Goal: Transaction & Acquisition: Book appointment/travel/reservation

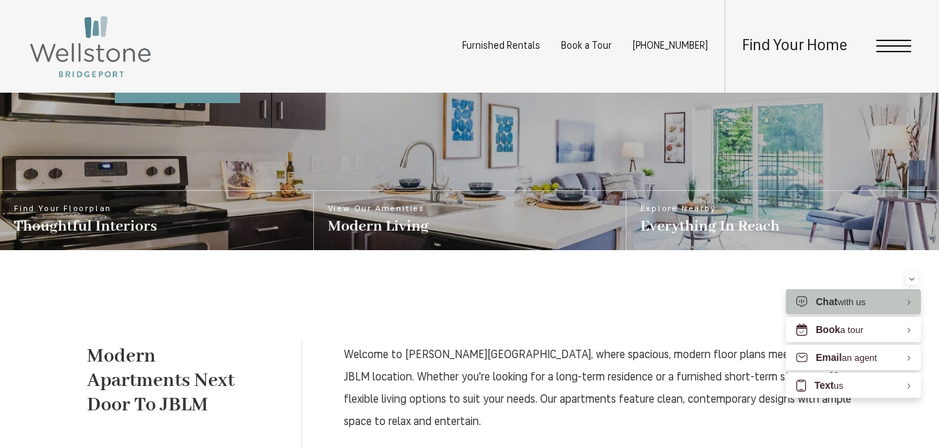
scroll to position [568, 0]
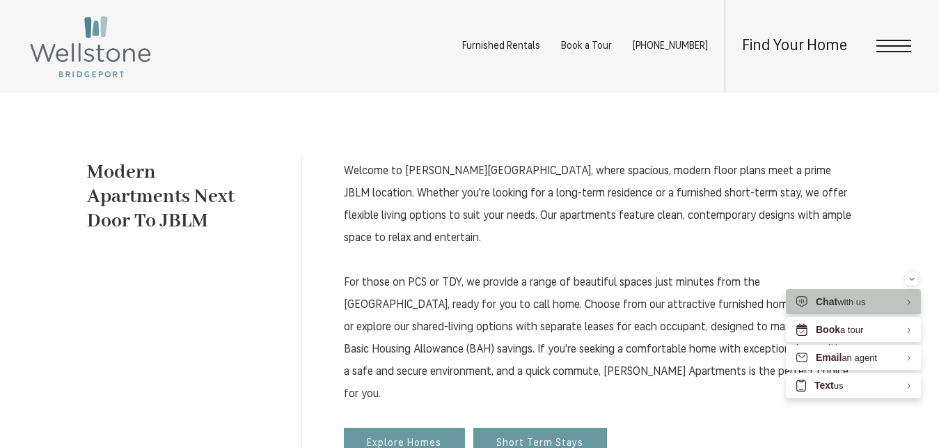
click at [898, 42] on span "Open Menu" at bounding box center [894, 46] width 35 height 13
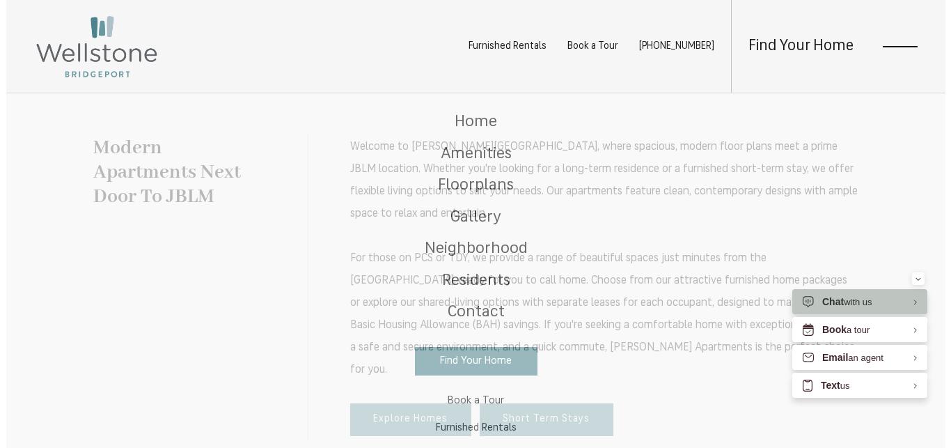
scroll to position [0, 0]
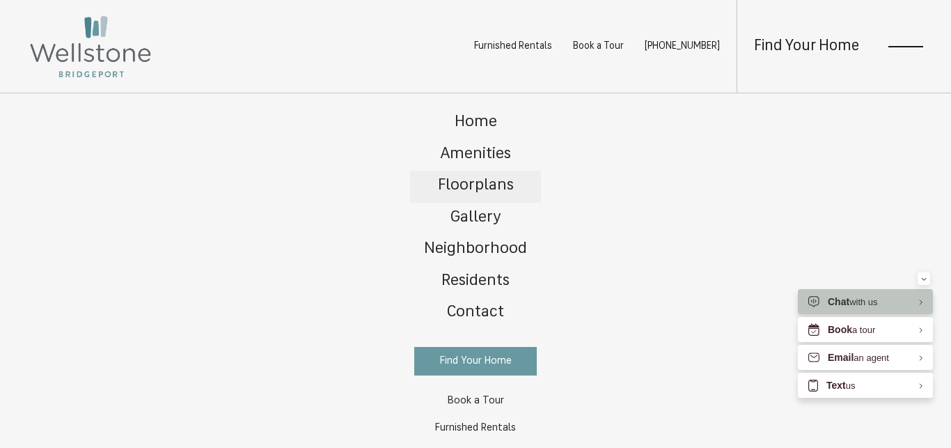
click at [477, 188] on span "Floorplans" at bounding box center [476, 186] width 76 height 16
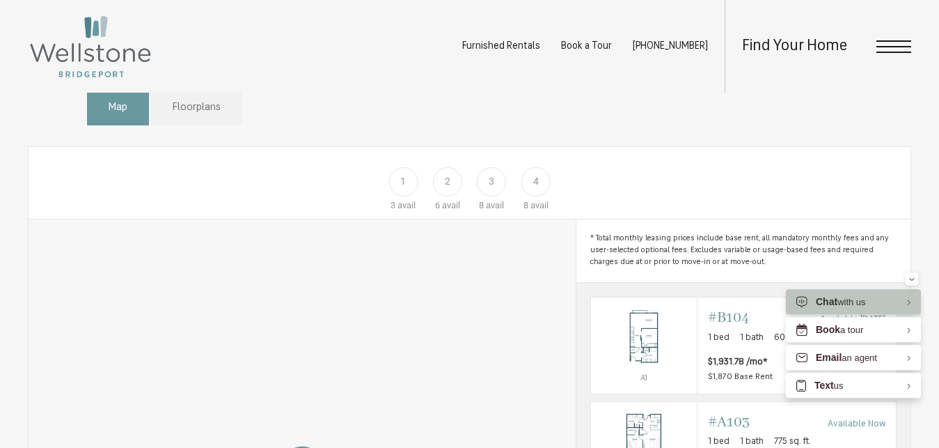
scroll to position [568, 0]
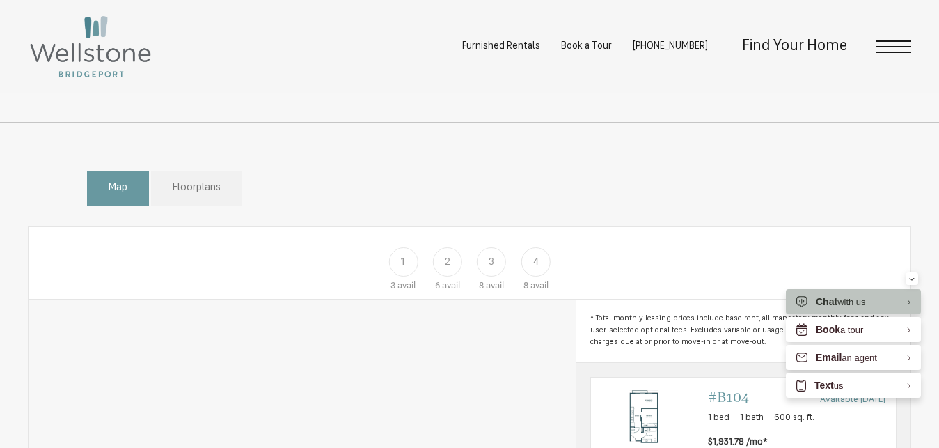
click at [190, 196] on span "Floorplans" at bounding box center [197, 188] width 48 height 16
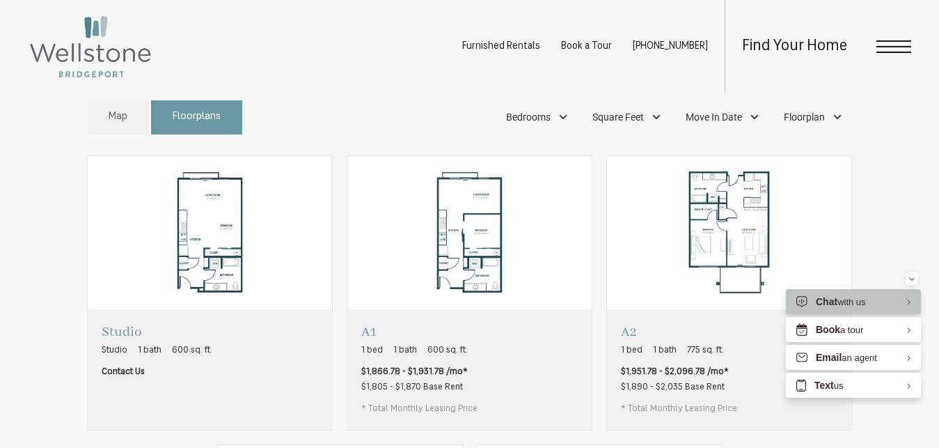
scroll to position [710, 0]
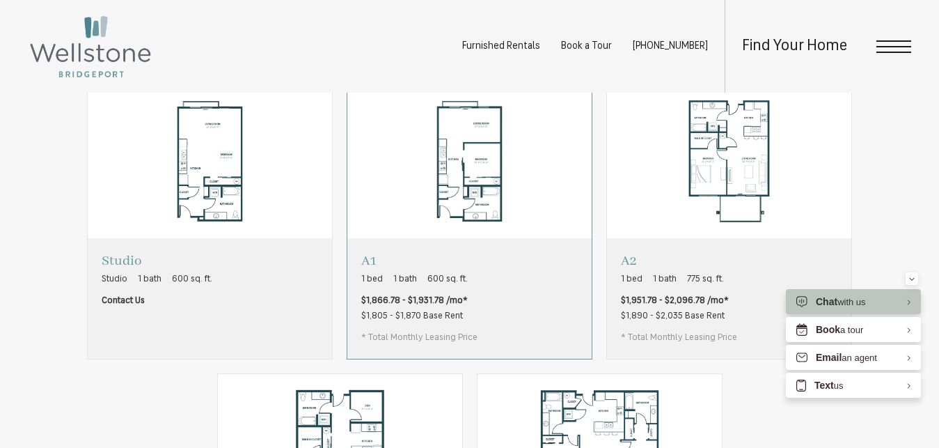
click at [450, 195] on img "View floorplan A1" at bounding box center [469, 161] width 244 height 153
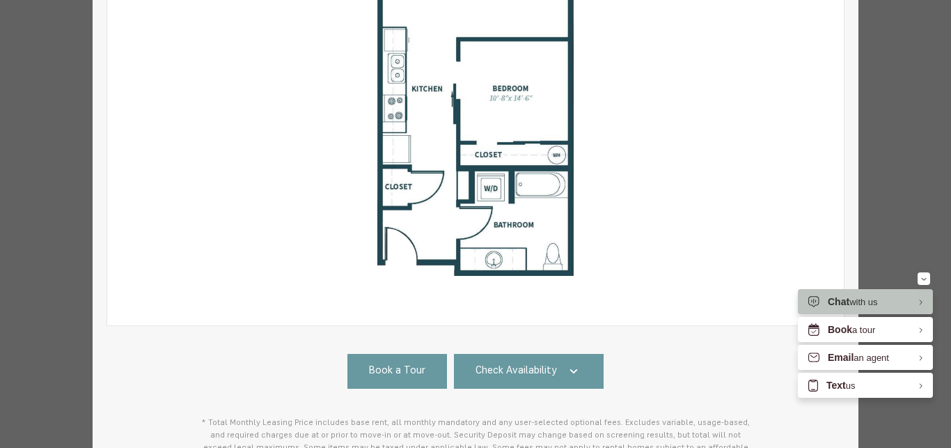
scroll to position [313, 0]
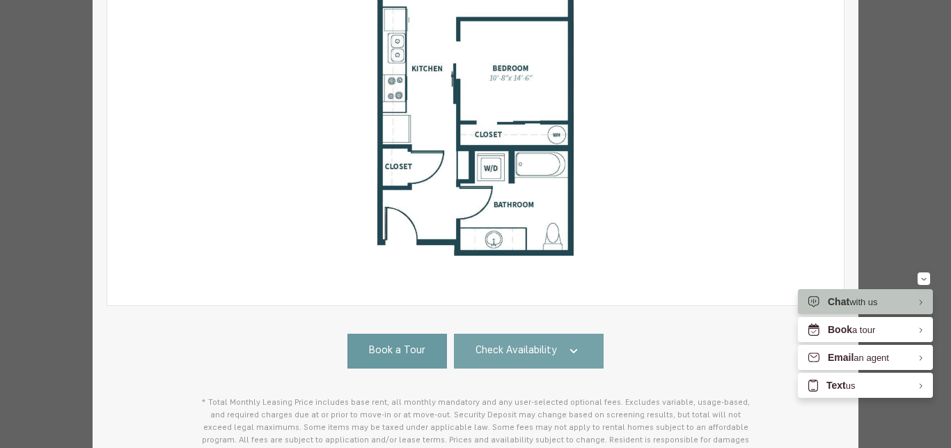
click at [577, 348] on link "Check Availability" at bounding box center [529, 350] width 150 height 35
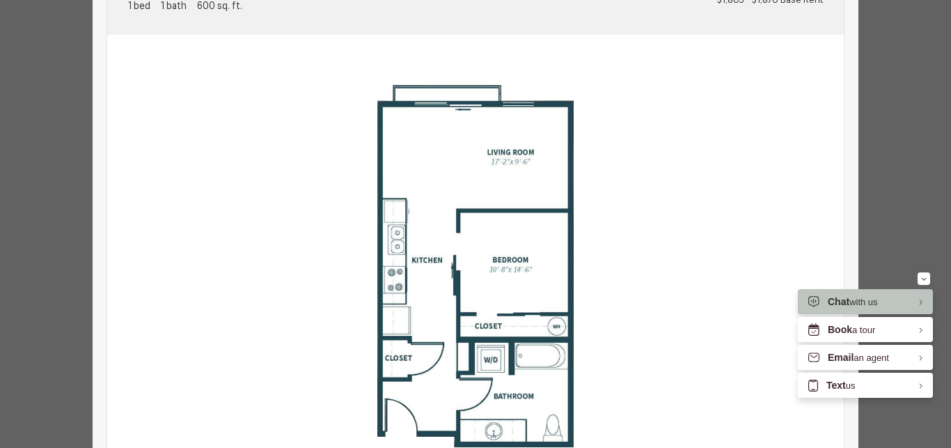
scroll to position [15, 0]
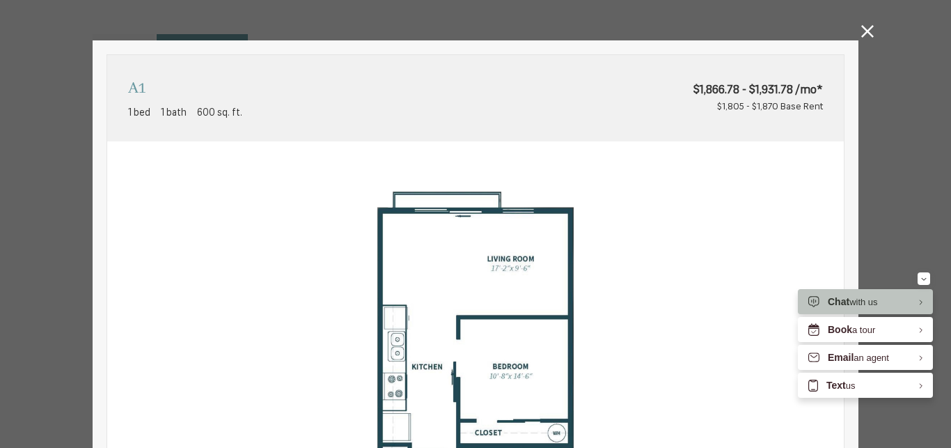
click at [861, 29] on icon at bounding box center [867, 31] width 13 height 13
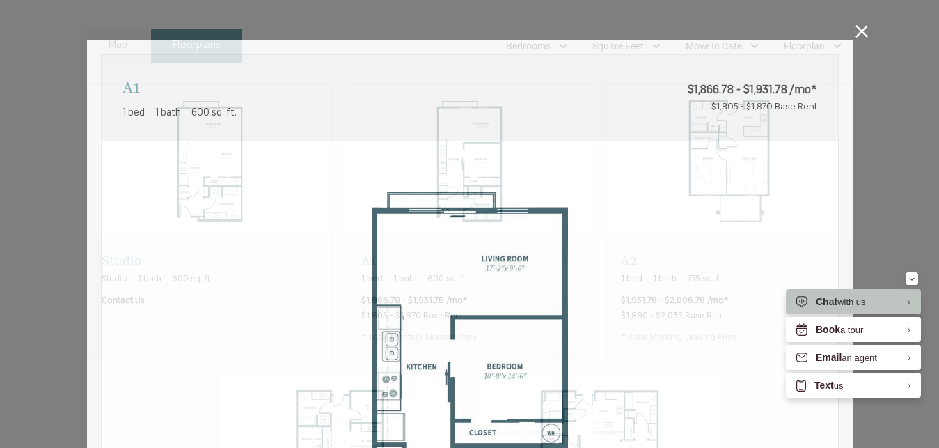
scroll to position [0, 0]
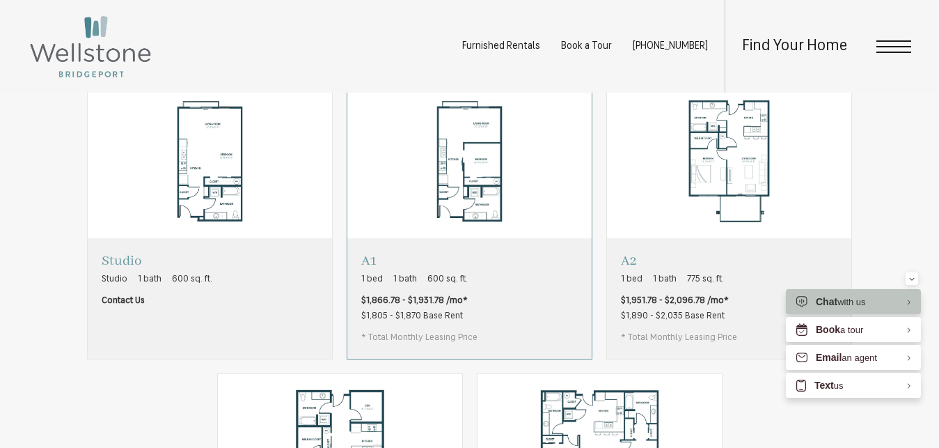
click at [446, 213] on img "View floorplan A1" at bounding box center [469, 161] width 244 height 153
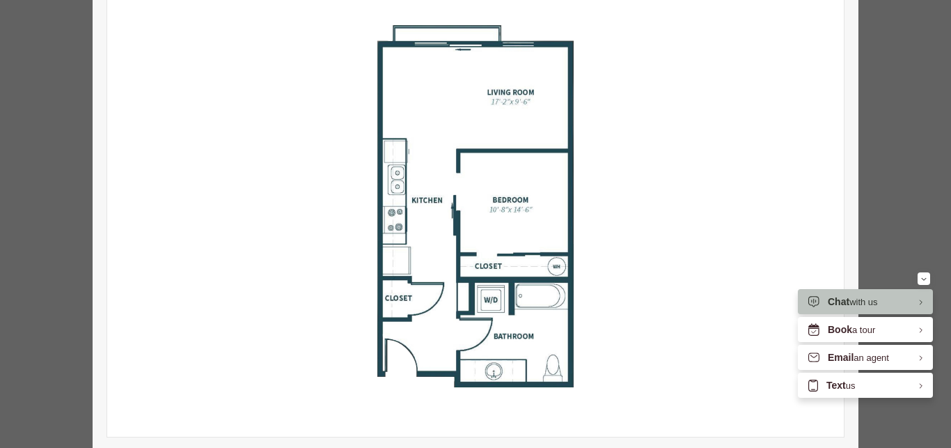
scroll to position [188, 0]
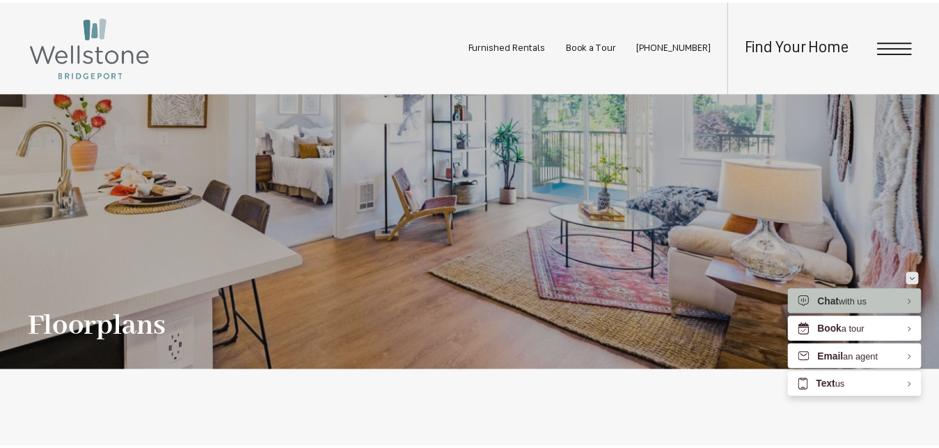
scroll to position [710, 0]
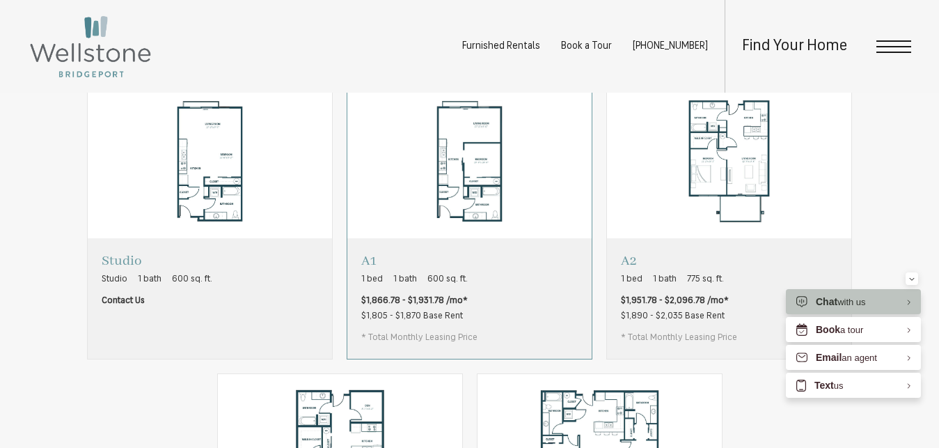
click at [528, 194] on img "View floorplan A1" at bounding box center [469, 161] width 244 height 153
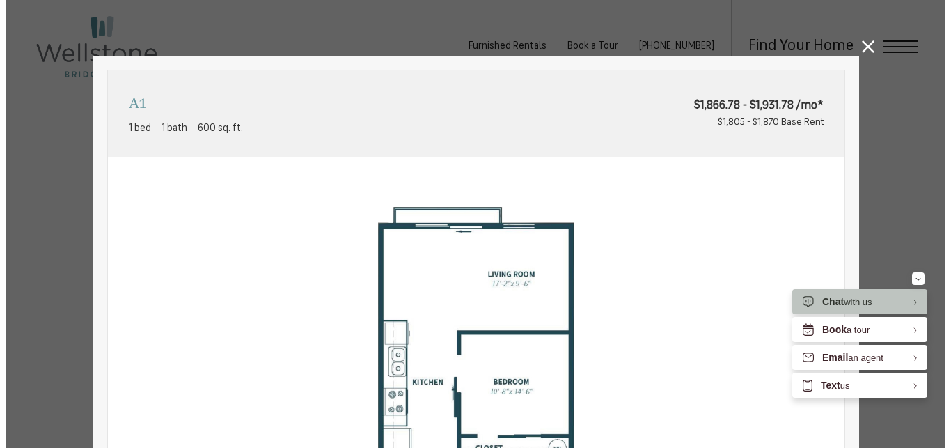
scroll to position [0, 0]
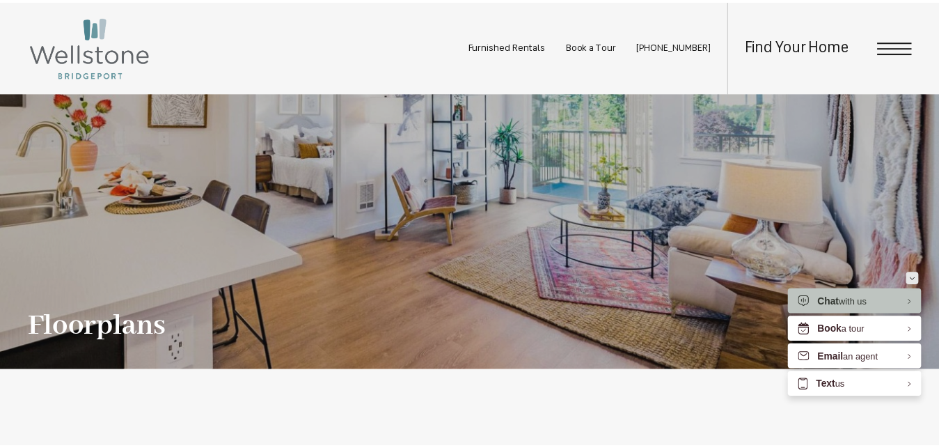
scroll to position [710, 0]
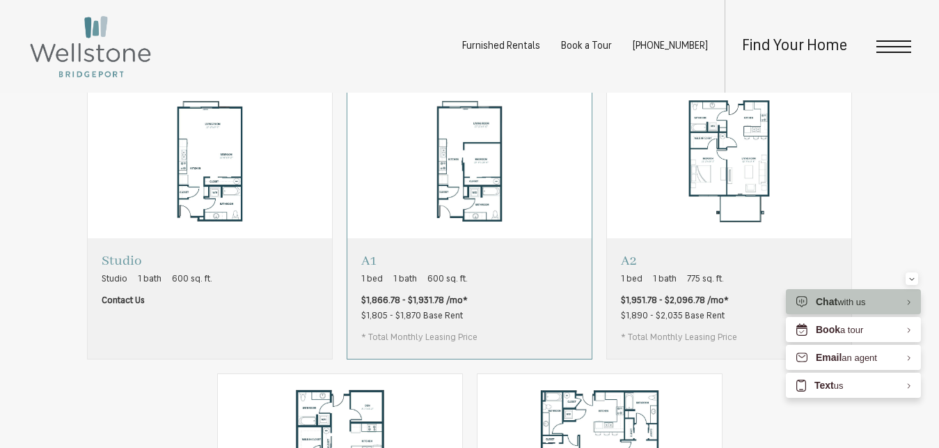
click at [544, 238] on img "View floorplan A1" at bounding box center [469, 161] width 244 height 153
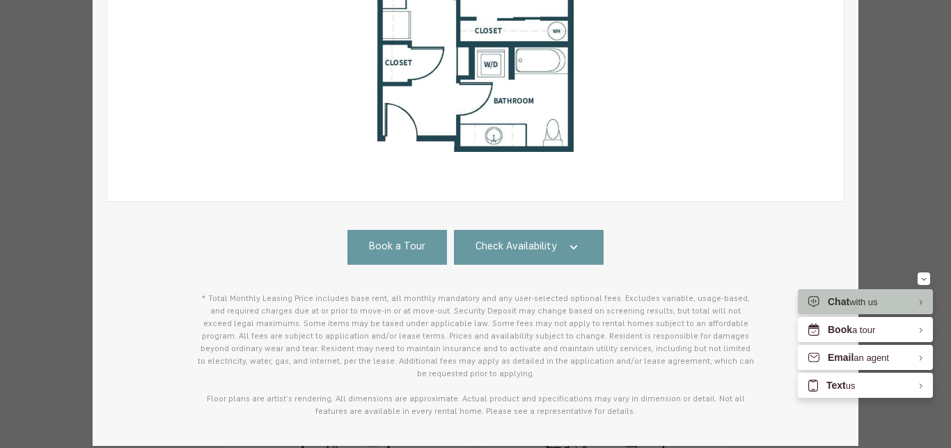
scroll to position [439, 0]
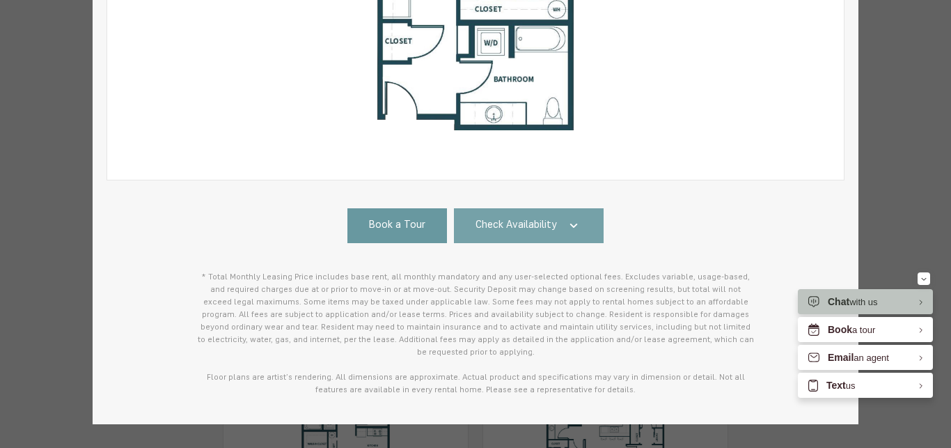
click at [576, 216] on link "Check Availability" at bounding box center [529, 225] width 150 height 35
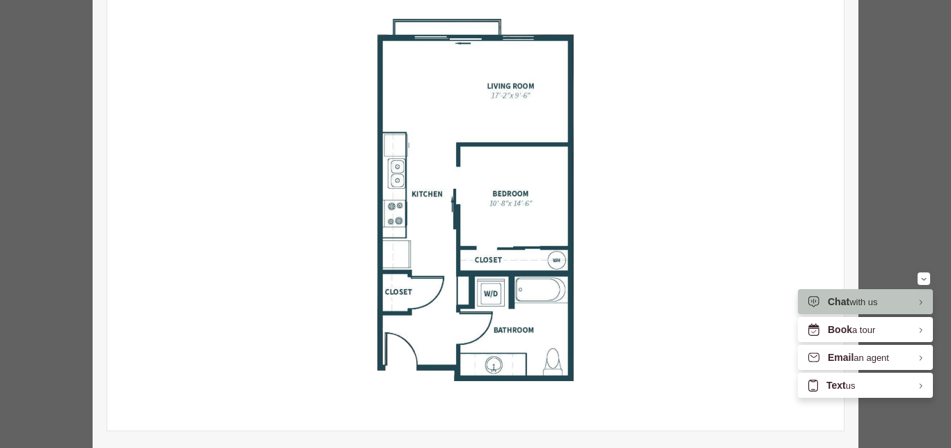
scroll to position [0, 0]
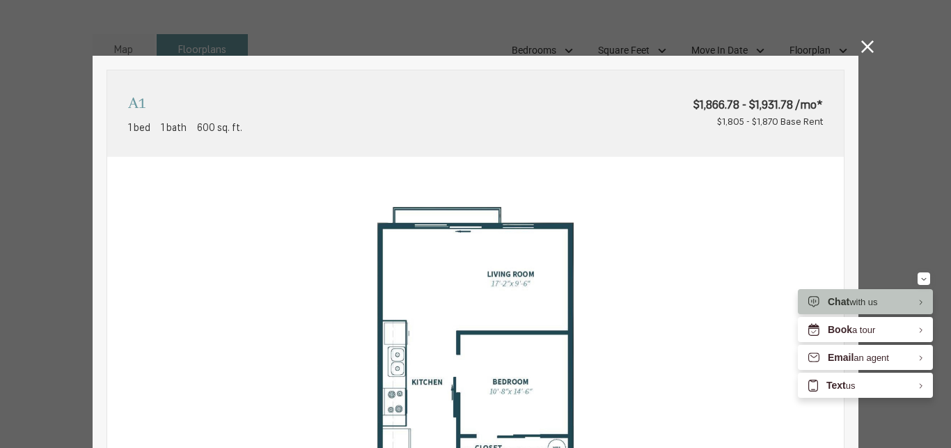
click at [863, 44] on icon at bounding box center [867, 46] width 13 height 13
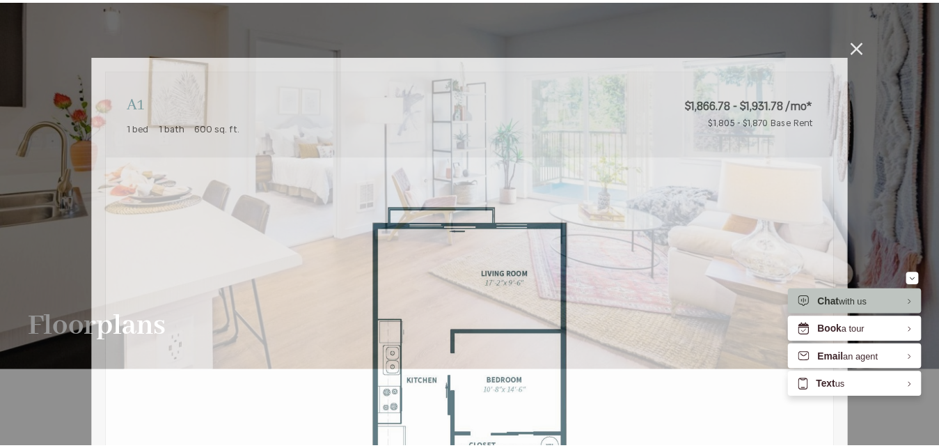
scroll to position [710, 0]
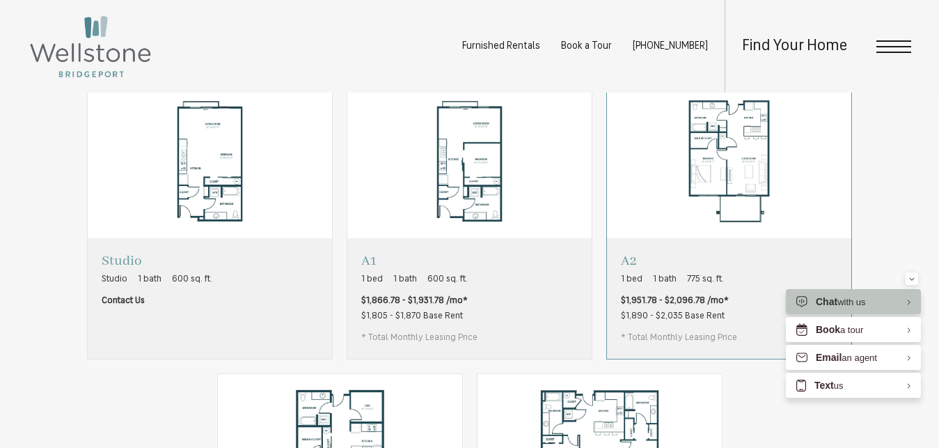
click at [712, 162] on img "View floorplan A2" at bounding box center [729, 161] width 244 height 153
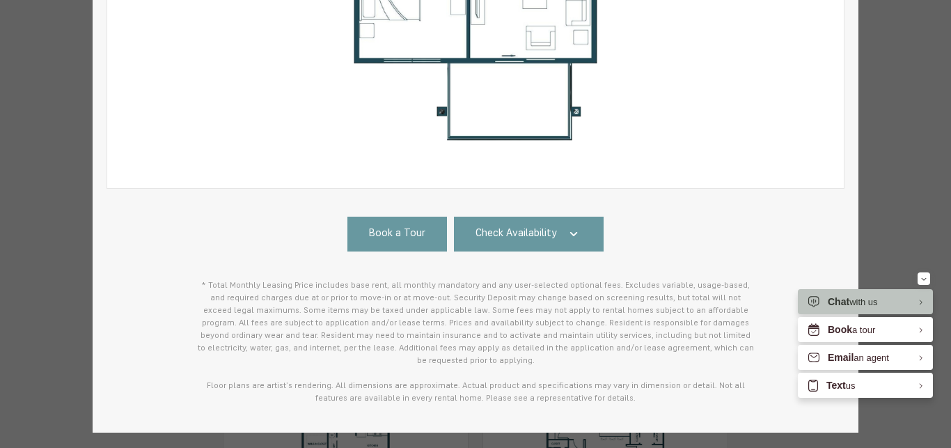
scroll to position [439, 0]
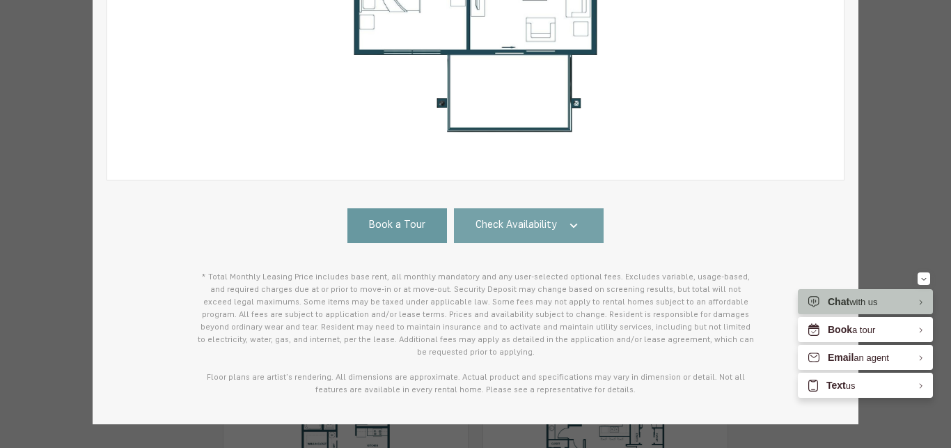
click at [565, 227] on icon at bounding box center [573, 225] width 17 height 17
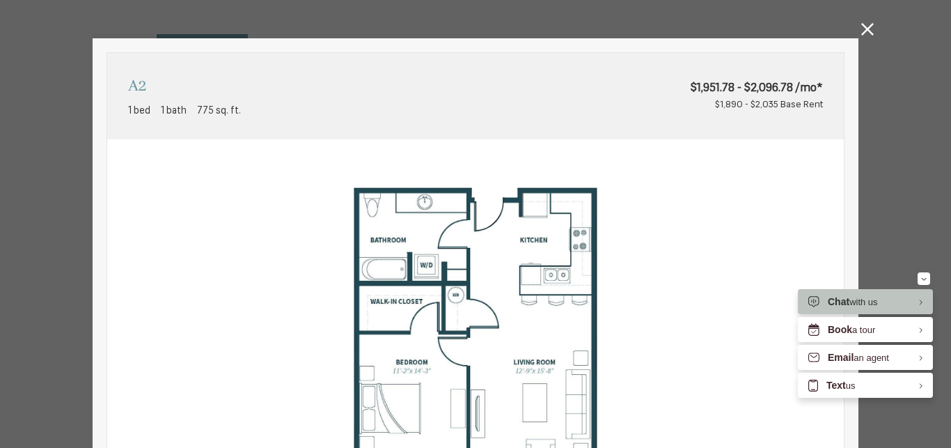
scroll to position [0, 0]
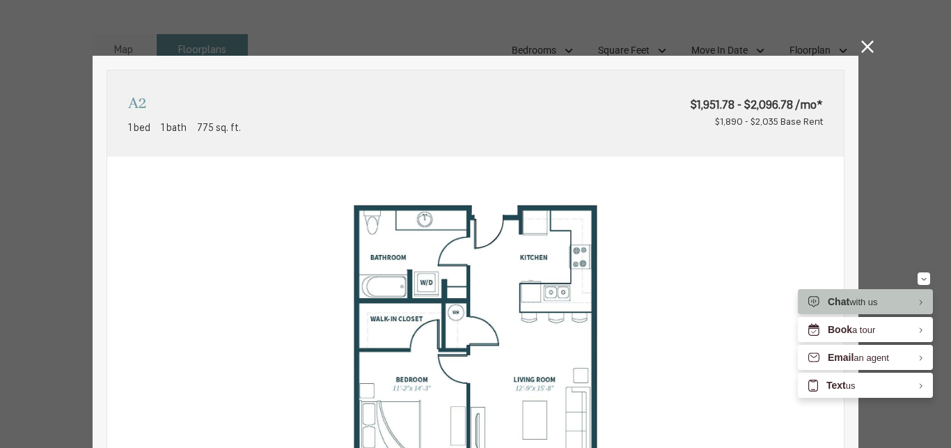
click at [861, 46] on icon at bounding box center [867, 46] width 13 height 13
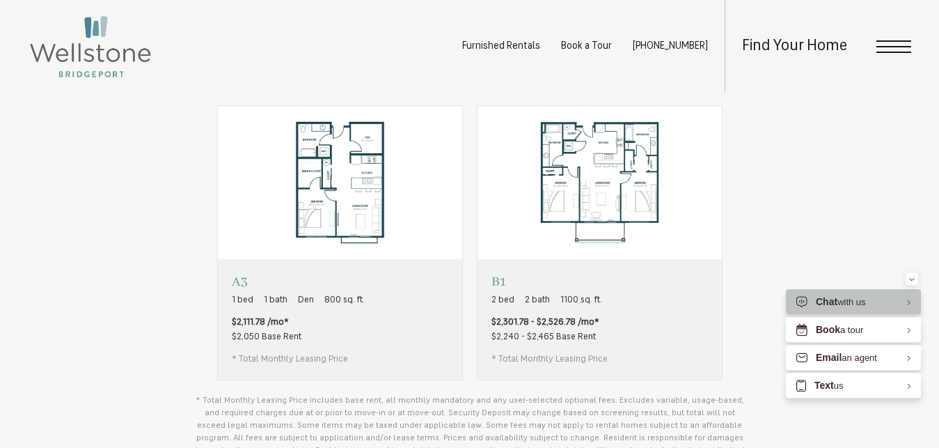
scroll to position [994, 0]
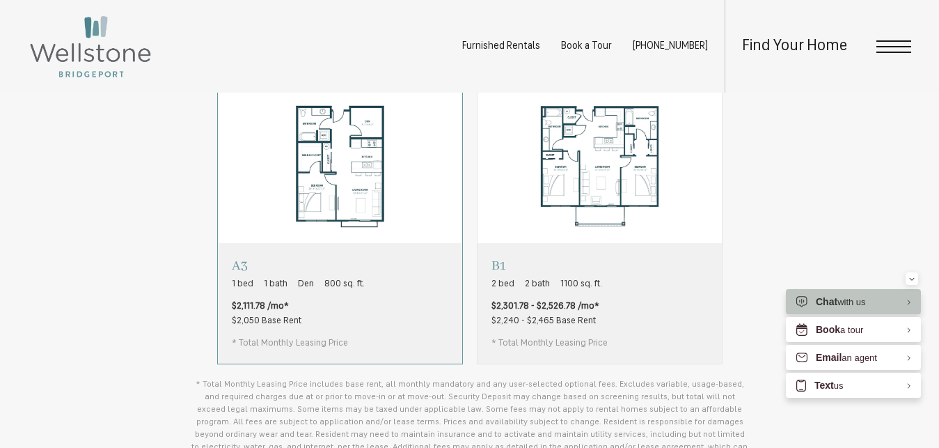
click at [313, 213] on img "View floorplan A3" at bounding box center [340, 166] width 244 height 153
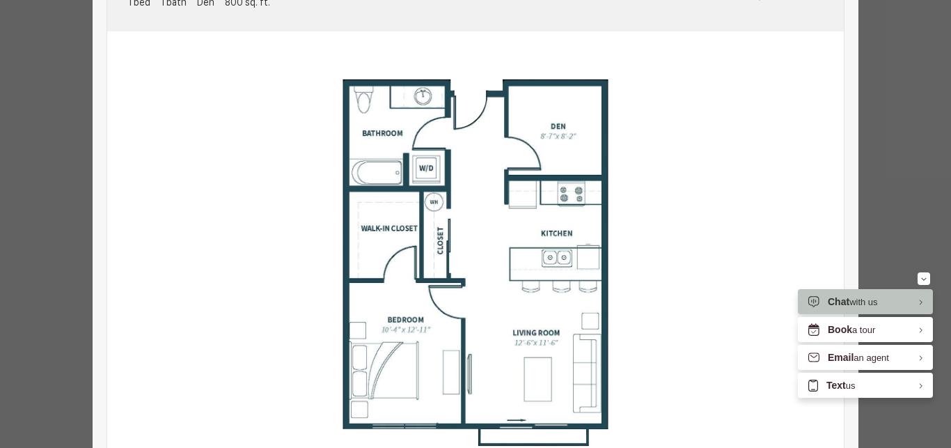
scroll to position [376, 0]
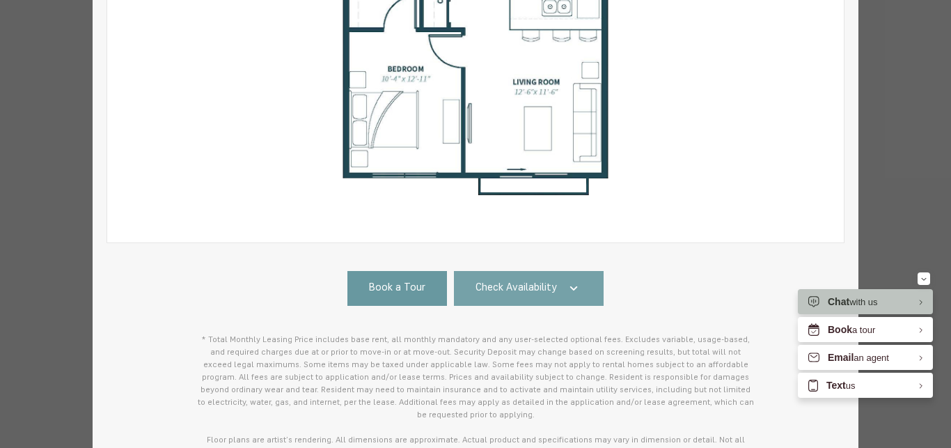
click at [570, 292] on icon at bounding box center [573, 288] width 17 height 17
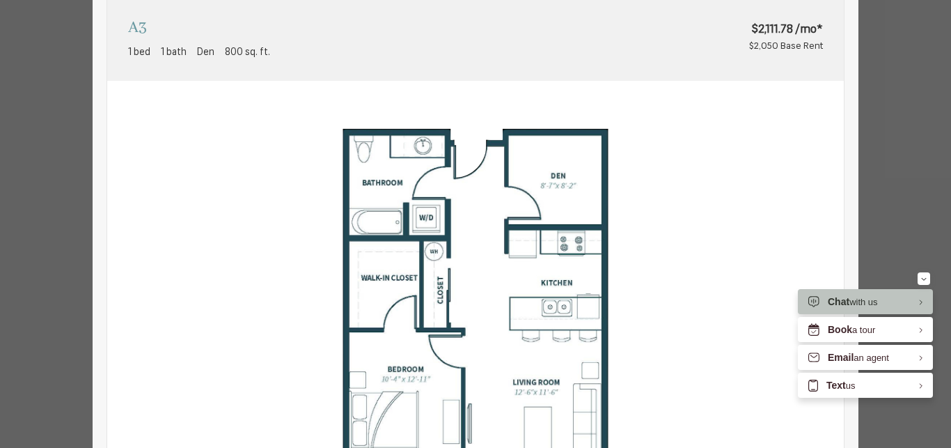
scroll to position [0, 0]
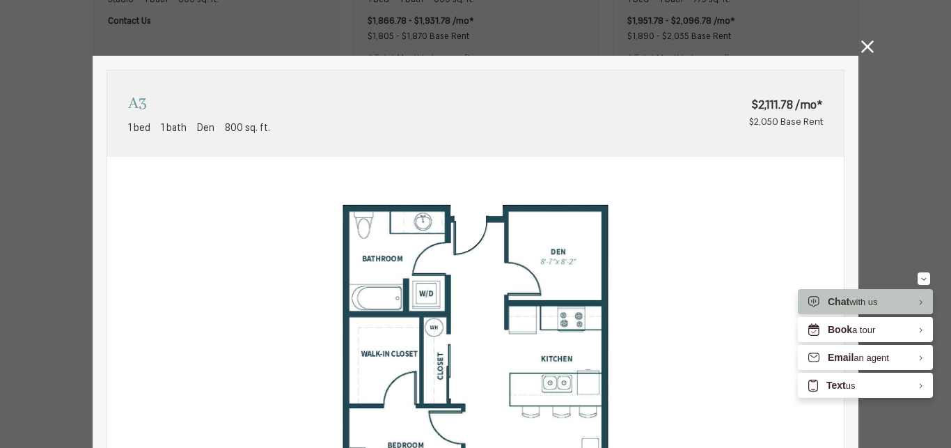
click at [865, 48] on icon at bounding box center [867, 46] width 13 height 13
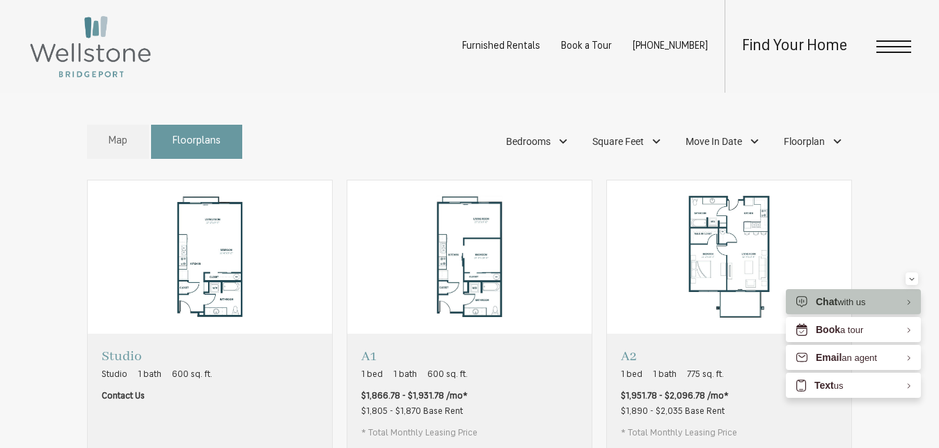
scroll to position [568, 0]
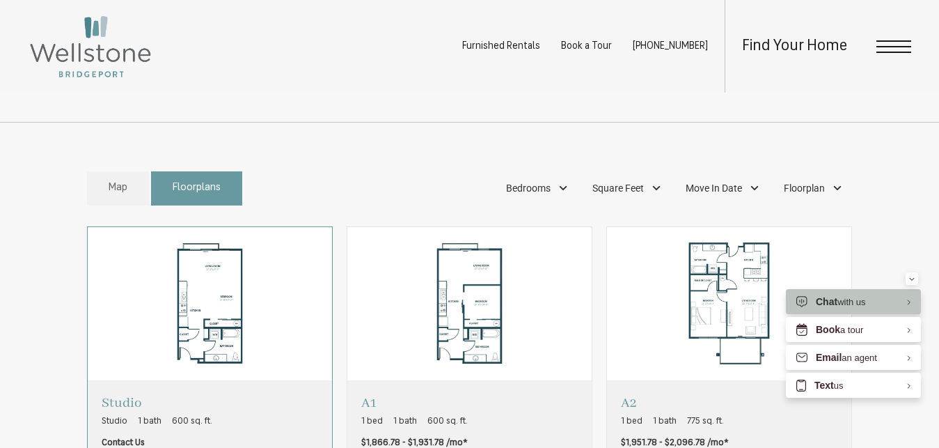
click at [228, 310] on img "View floorplan Studio" at bounding box center [210, 303] width 244 height 153
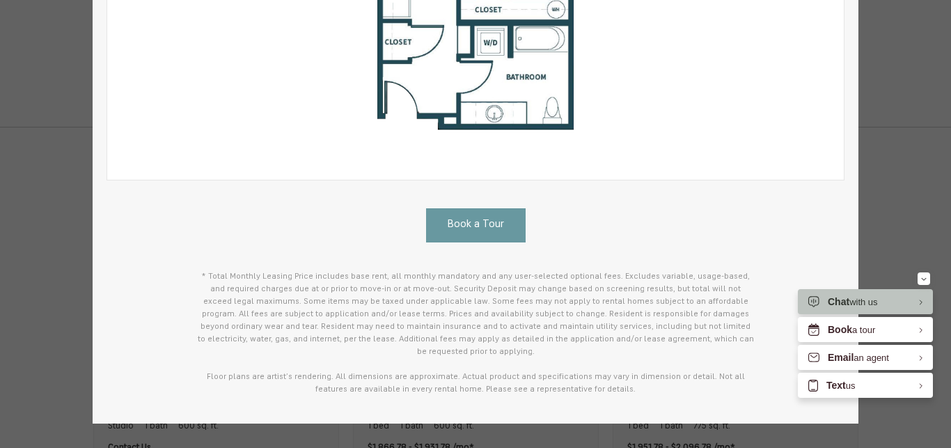
scroll to position [0, 0]
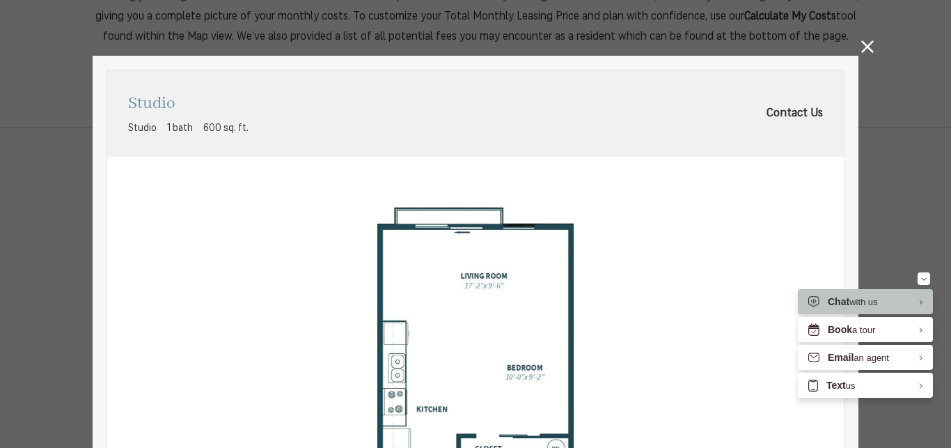
click at [861, 47] on icon at bounding box center [867, 46] width 13 height 13
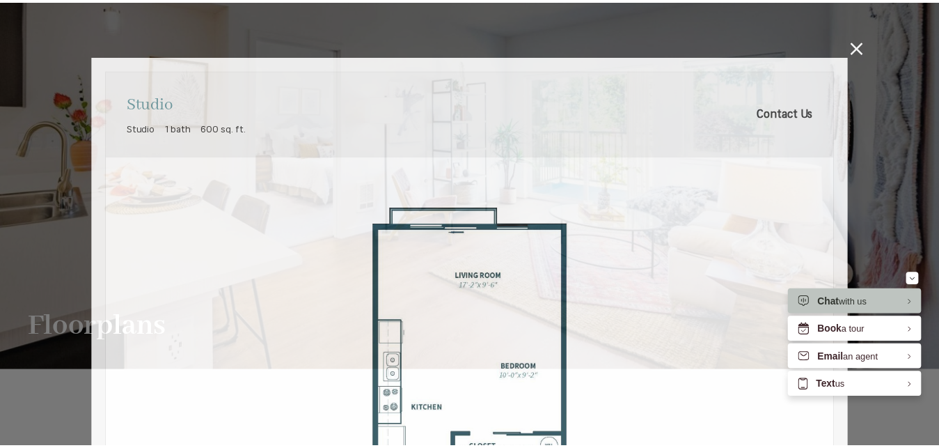
scroll to position [568, 0]
